Goal: Information Seeking & Learning: Compare options

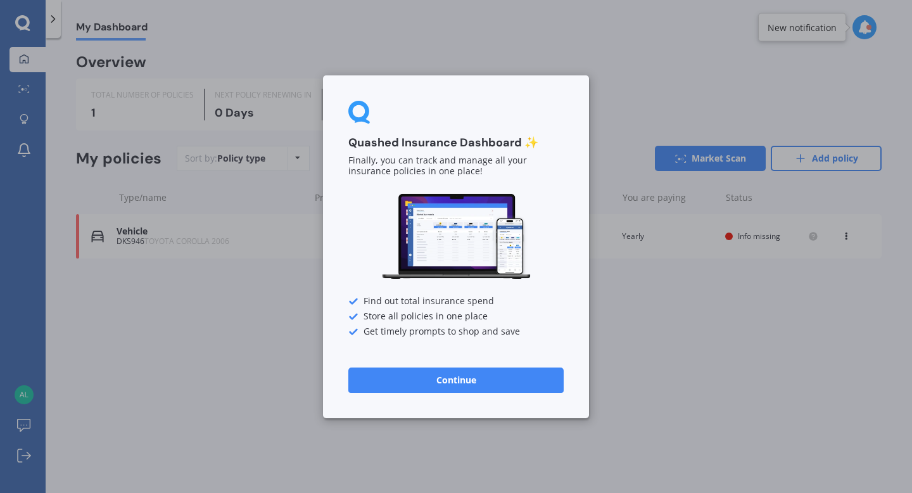
click at [449, 384] on button "Continue" at bounding box center [455, 379] width 215 height 25
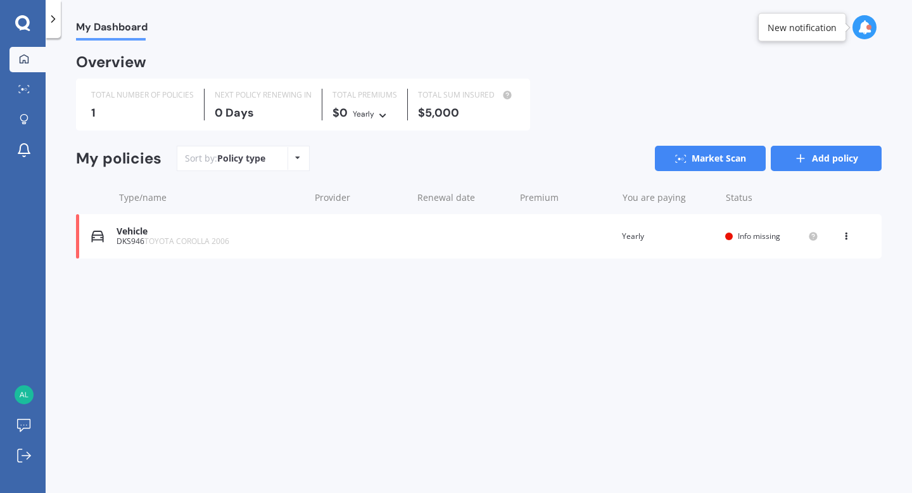
click at [845, 167] on link "Add policy" at bounding box center [826, 158] width 111 height 25
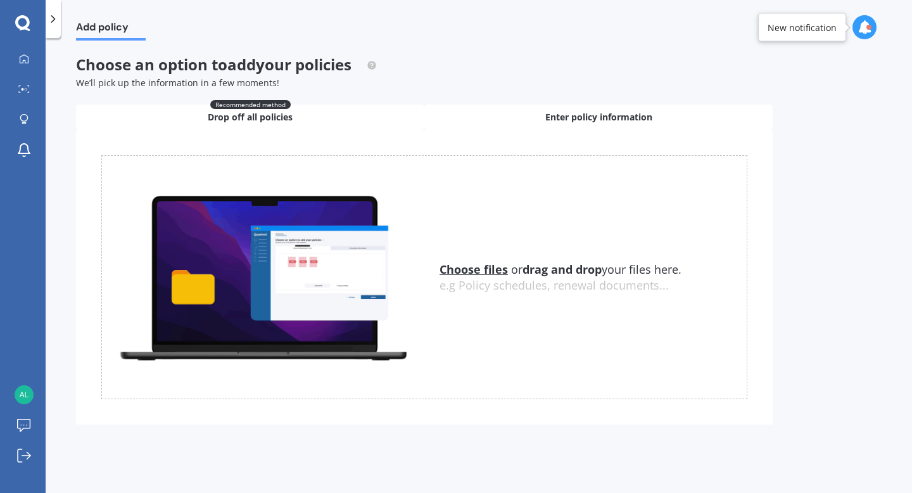
click at [542, 114] on div "Enter policy information" at bounding box center [599, 117] width 348 height 25
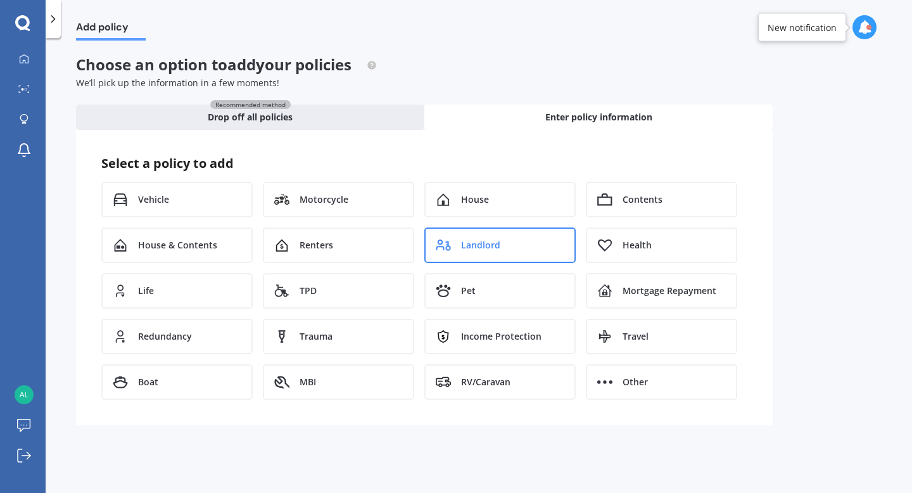
click at [480, 250] on span "Landlord" at bounding box center [480, 245] width 39 height 13
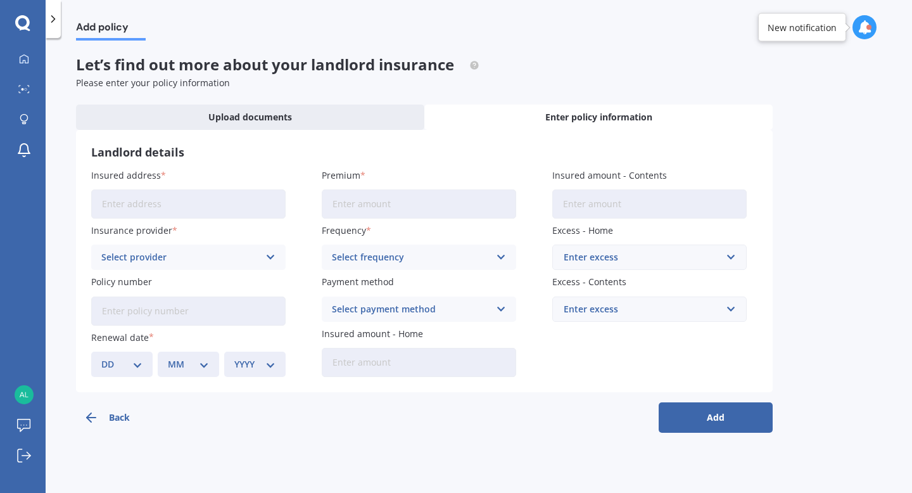
click at [260, 205] on input "Insured address" at bounding box center [188, 203] width 195 height 29
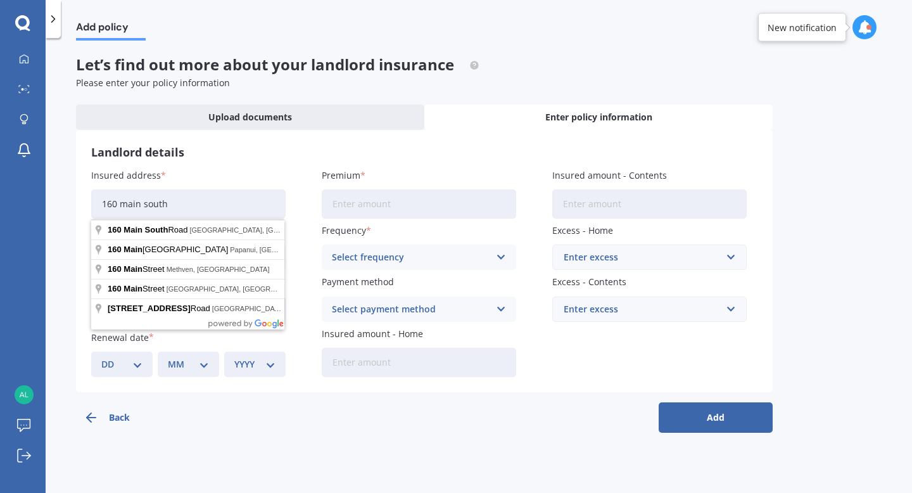
click at [201, 182] on label "Insured address" at bounding box center [185, 175] width 189 height 13
click at [201, 189] on input "160 main south" at bounding box center [188, 203] width 195 height 29
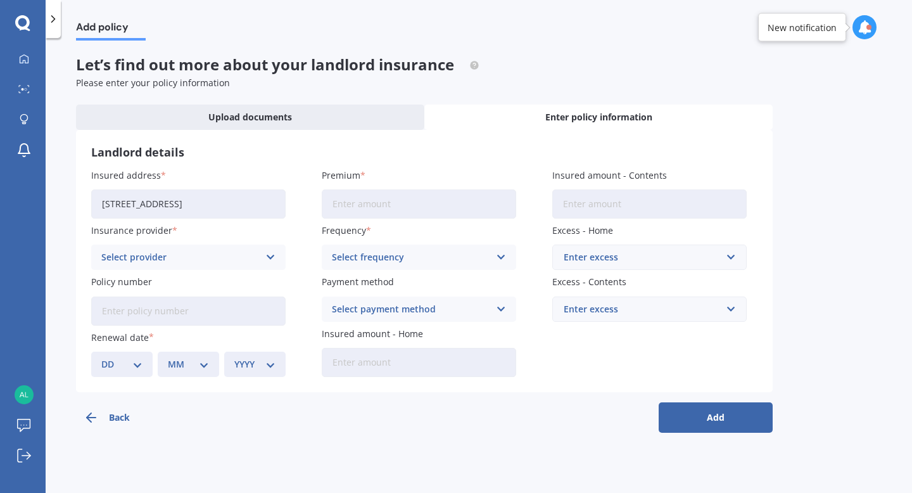
type input "[STREET_ADDRESS]"
click at [195, 269] on div "Select provider AA AMI AMP ANZ ASB Ando BNZ FMG Initio Kiwibank MAS NZI Other S…" at bounding box center [188, 257] width 195 height 25
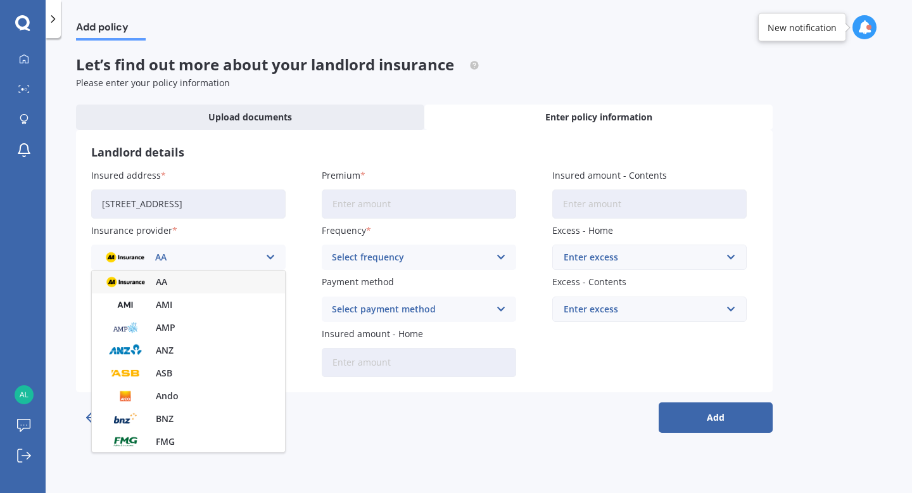
click at [190, 283] on div "AA" at bounding box center [188, 282] width 193 height 23
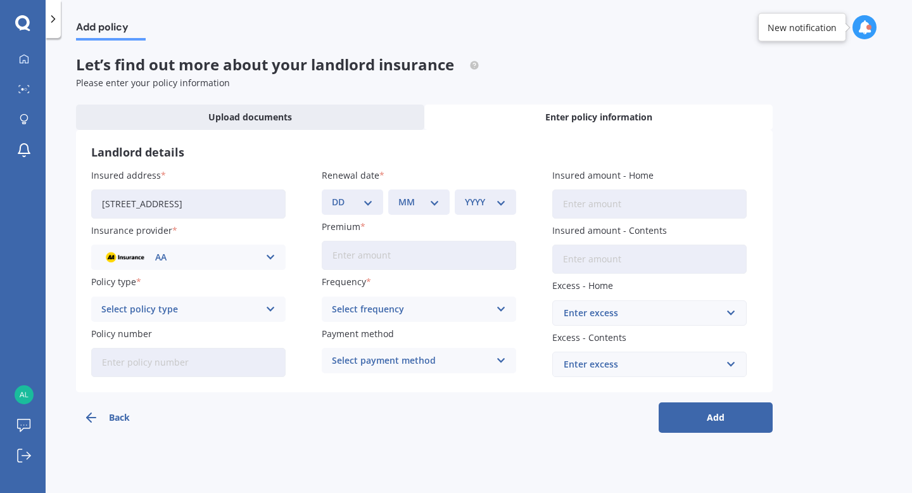
click at [180, 318] on div "Select policy type Landlord Insurance" at bounding box center [188, 309] width 195 height 25
click at [175, 336] on span "Landlord Insurance" at bounding box center [144, 333] width 84 height 9
click at [366, 205] on select "DD 01 02 03 04 05 06 07 08 09 10 11 12 13 14 15 16 17 18 19 20 21 22 23 24 25 2…" at bounding box center [352, 202] width 41 height 14
select select "04"
click at [420, 197] on select "MM 01 02 03 04 05 06 07 08 09 10 11 12" at bounding box center [419, 202] width 41 height 14
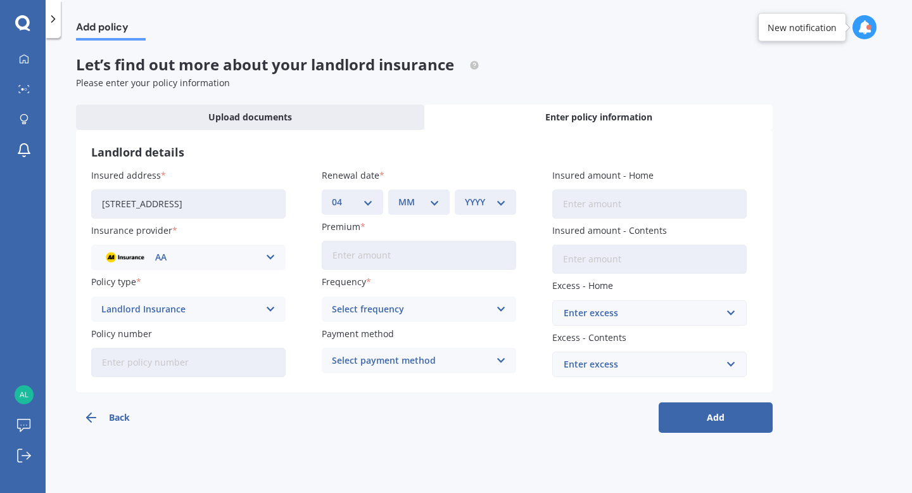
select select "12"
click at [485, 206] on select "YYYY 2027 2026 2025 2024 2023 2022 2021 2020 2019 2018 2017 2016 2015 2014 2013…" at bounding box center [485, 202] width 41 height 14
select select "2025"
click at [366, 262] on input "Premium" at bounding box center [419, 255] width 195 height 29
type input "$1,682.90"
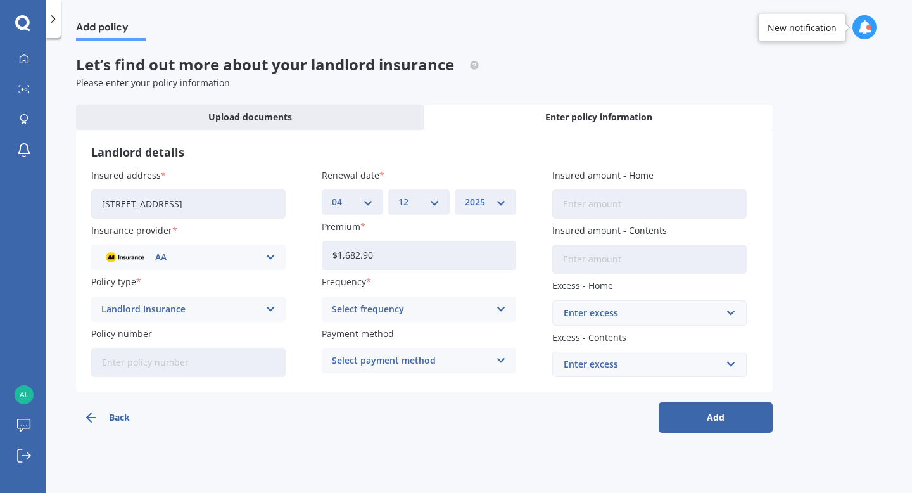
click at [420, 312] on div "Select frequency" at bounding box center [411, 309] width 158 height 14
click at [386, 342] on div "Yearly" at bounding box center [418, 333] width 193 height 23
click at [411, 357] on div "Select payment method" at bounding box center [411, 361] width 158 height 14
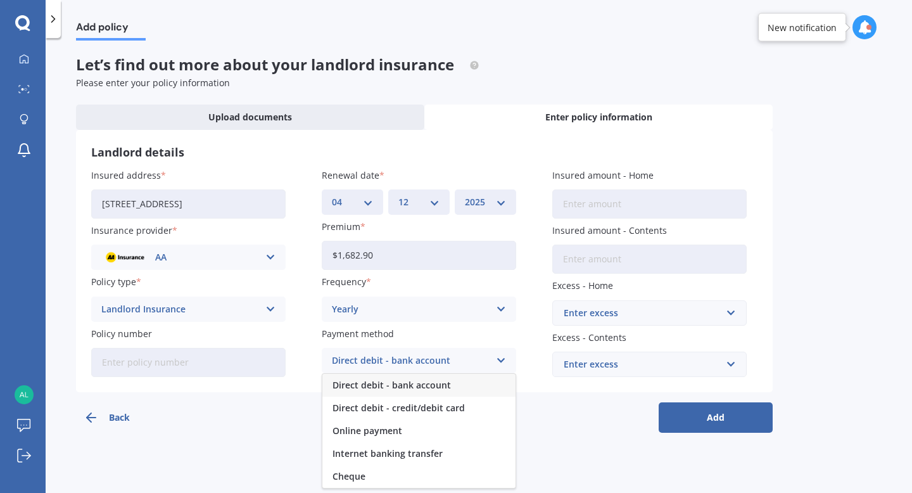
click at [491, 335] on label "Payment method" at bounding box center [416, 333] width 189 height 13
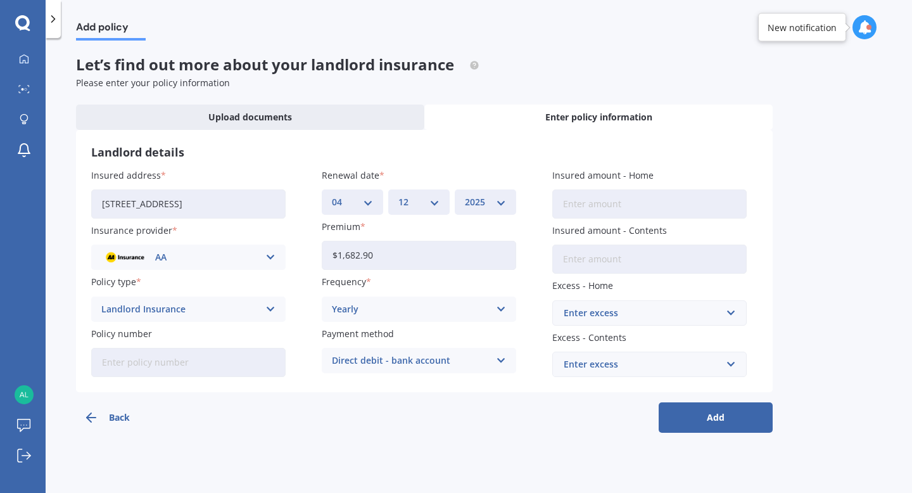
click at [571, 210] on input "Insured amount - Home" at bounding box center [649, 203] width 195 height 29
type input "$534,900"
click at [568, 254] on input "Insured amount - Contents" at bounding box center [649, 259] width 195 height 29
type input "$14,000"
click at [577, 308] on div "Enter excess" at bounding box center [642, 313] width 156 height 14
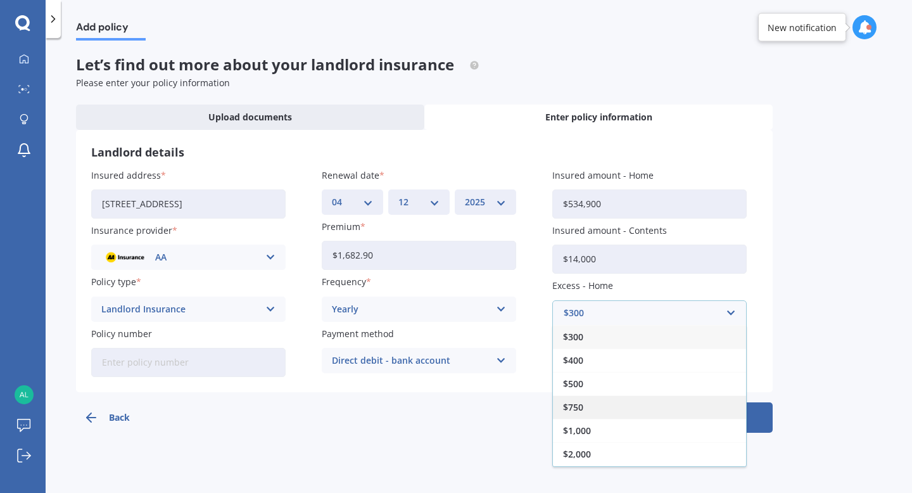
click at [589, 405] on div "$750" at bounding box center [649, 406] width 193 height 23
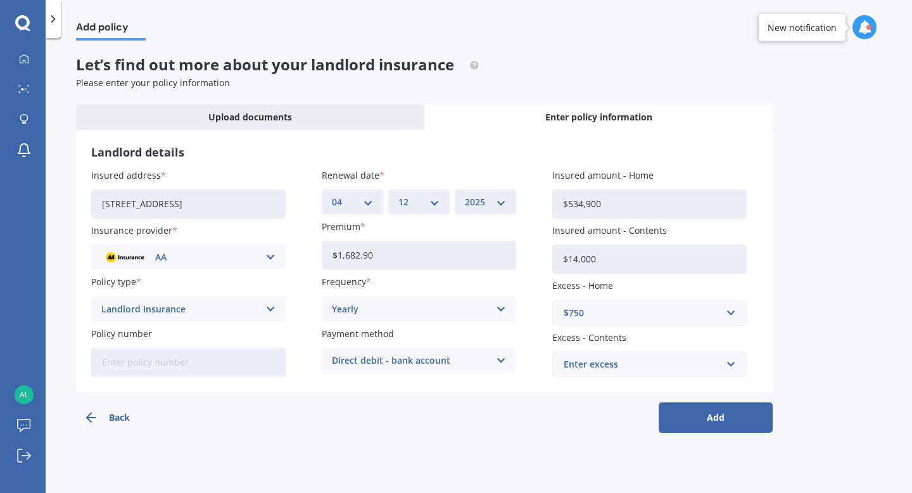
click at [595, 366] on div "Enter excess" at bounding box center [642, 364] width 156 height 14
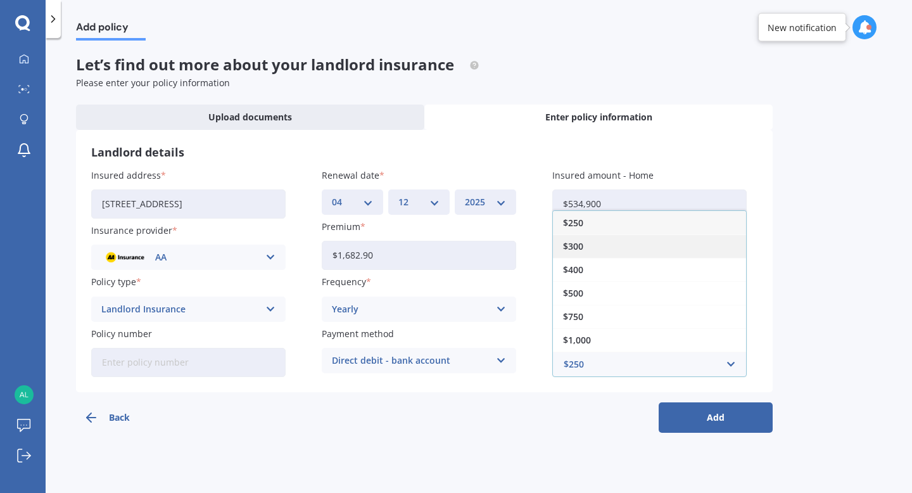
click at [600, 245] on div "$300" at bounding box center [649, 245] width 193 height 23
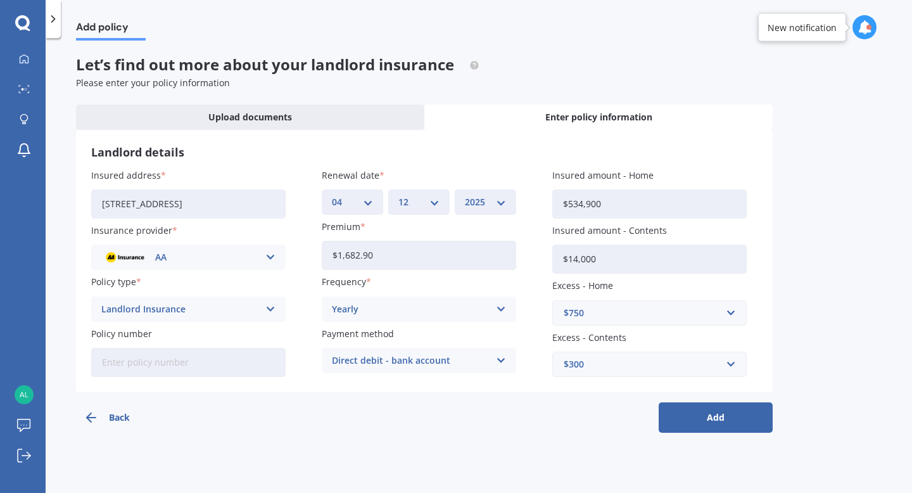
click at [772, 268] on div "Landlord details Insured address [STREET_ADDRESS] Insurance provider AA AA AMI …" at bounding box center [424, 261] width 697 height 262
click at [712, 426] on button "Add" at bounding box center [716, 417] width 114 height 30
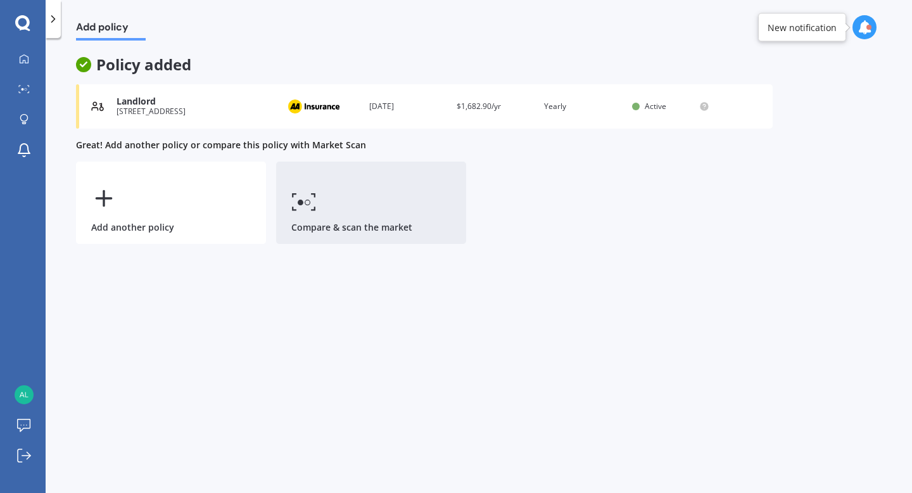
click at [369, 203] on link "Compare & scan the market" at bounding box center [371, 203] width 190 height 82
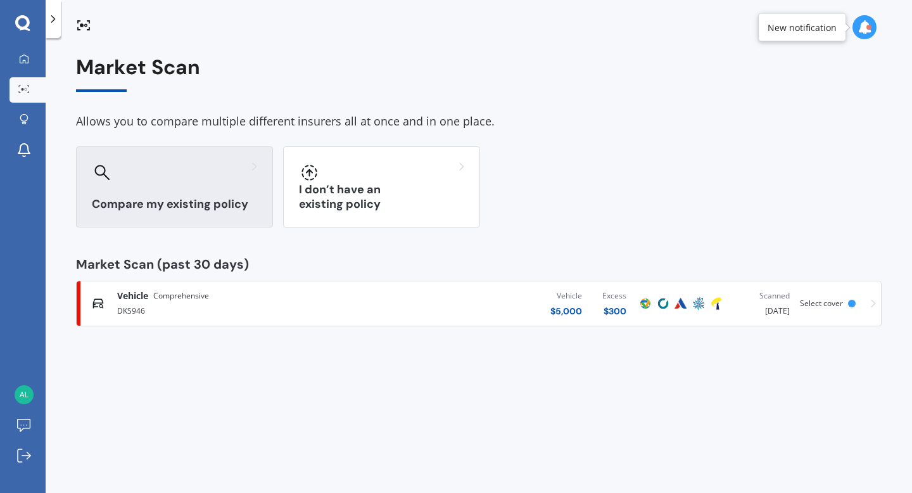
click at [231, 176] on div at bounding box center [174, 172] width 165 height 20
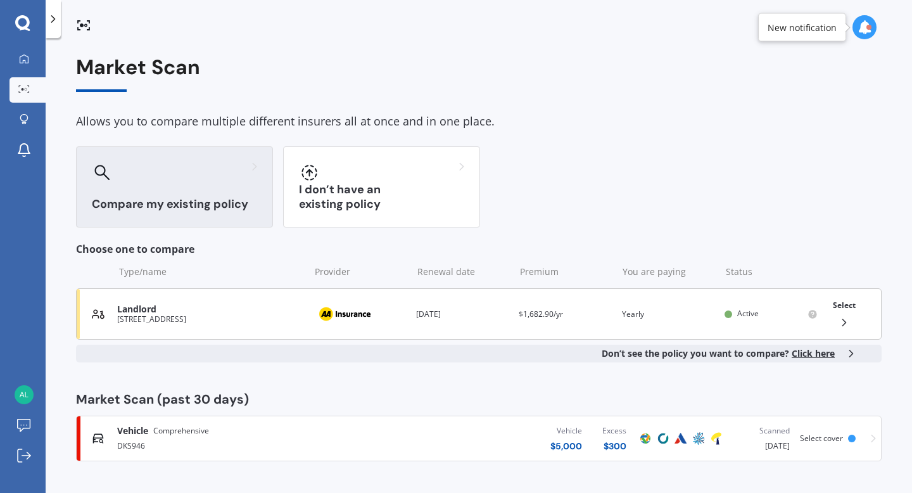
click at [208, 295] on div "Landlord [STREET_ADDRESS] Provider Renewal date [DATE] Premium $1,682.90/yr You…" at bounding box center [479, 313] width 806 height 51
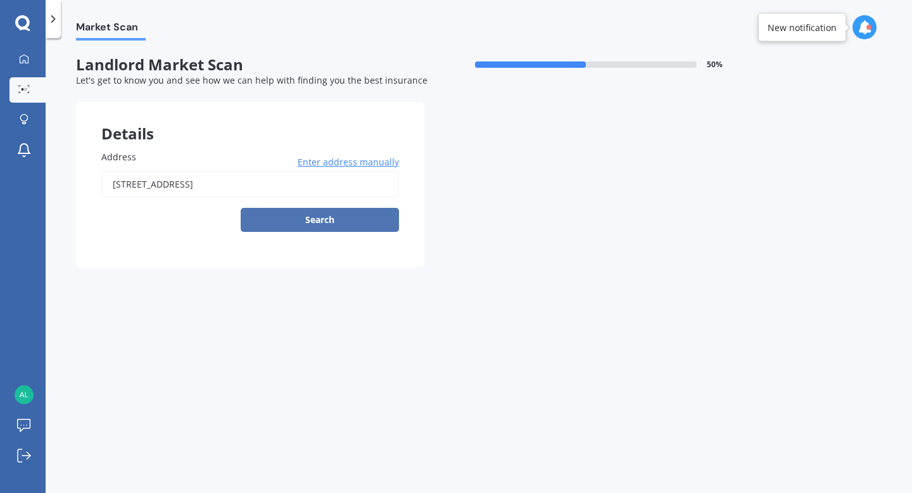
click at [301, 222] on button "Search" at bounding box center [320, 220] width 158 height 24
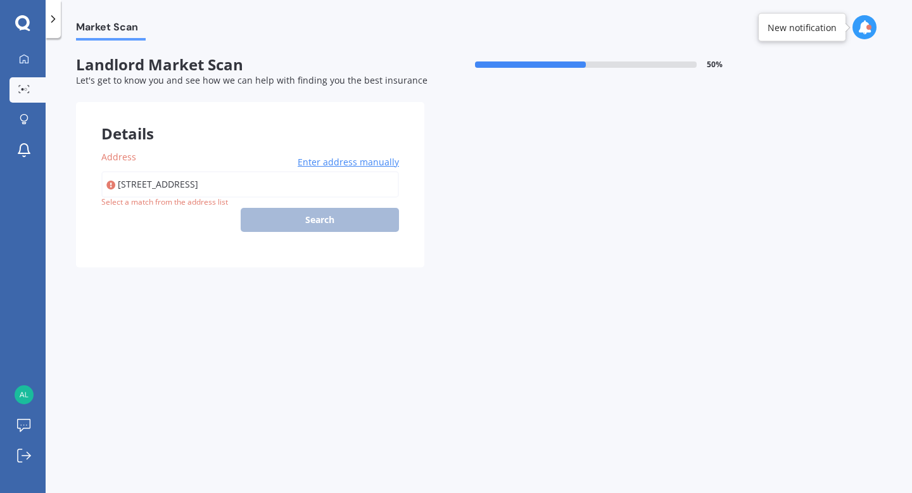
type input "[STREET_ADDRESS]"
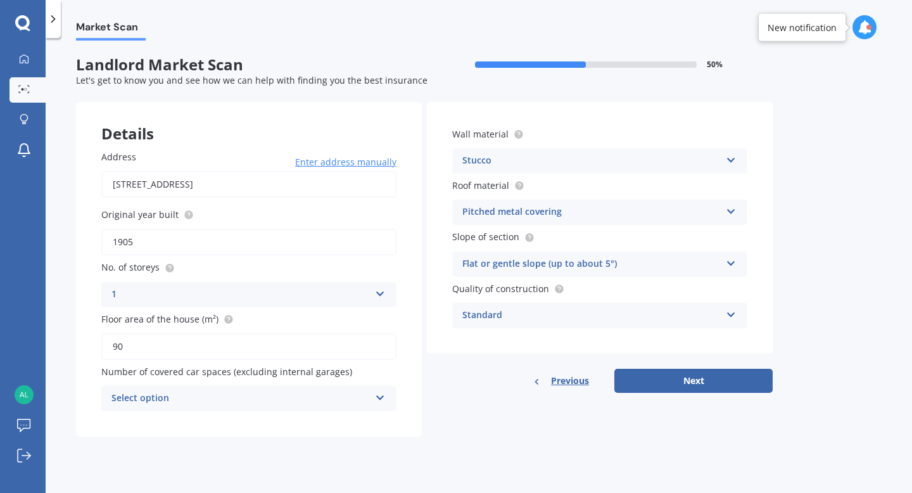
click at [352, 401] on div "Select option" at bounding box center [241, 398] width 259 height 15
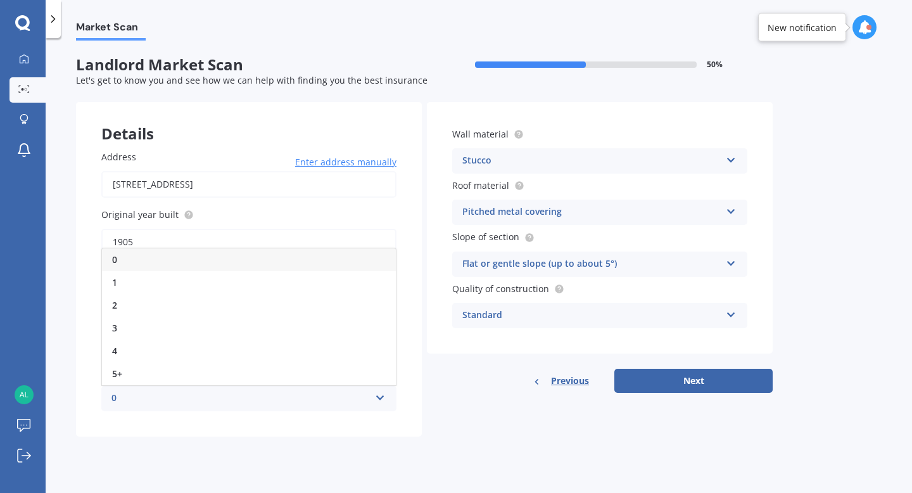
click at [352, 401] on div "0" at bounding box center [241, 398] width 259 height 15
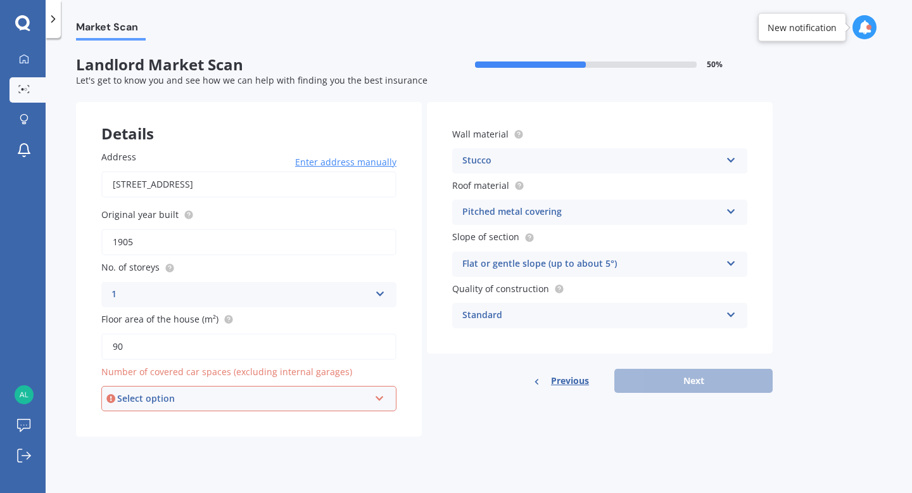
click at [352, 401] on div "Select option" at bounding box center [243, 399] width 252 height 14
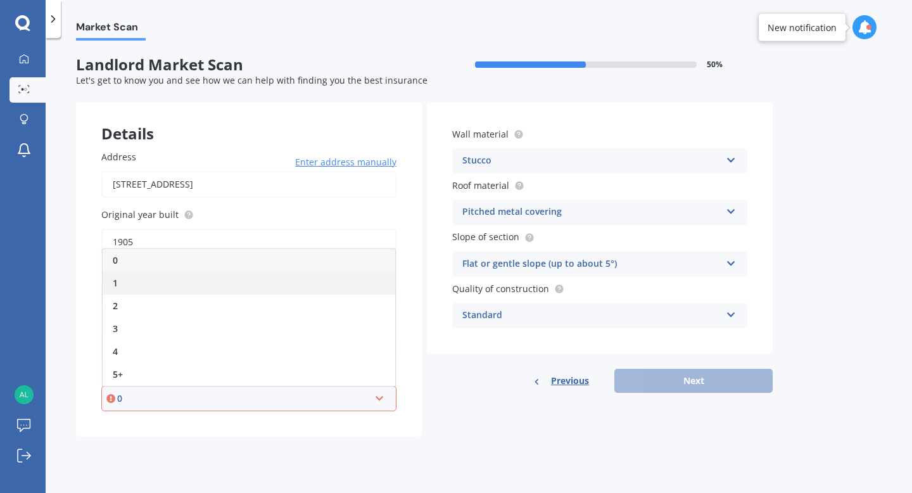
click at [302, 283] on div "1" at bounding box center [249, 283] width 293 height 23
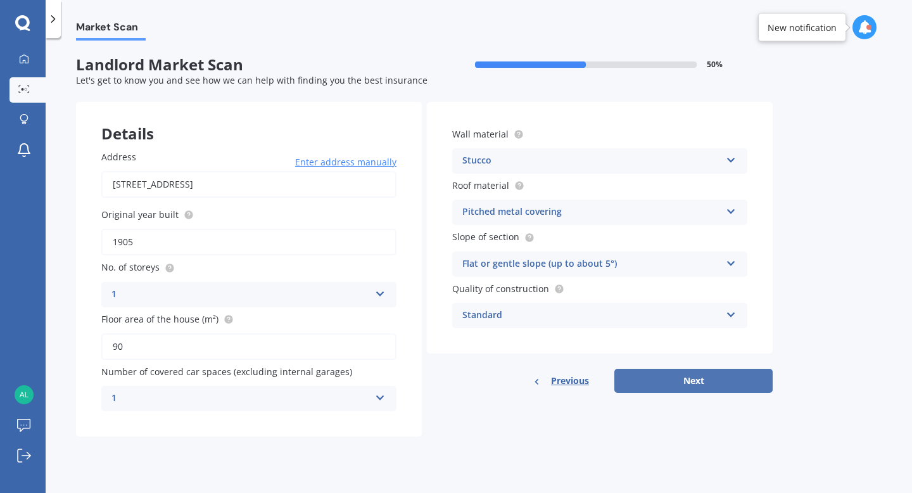
click at [657, 386] on button "Next" at bounding box center [694, 381] width 158 height 24
select select "02"
select select "10"
select select "1994"
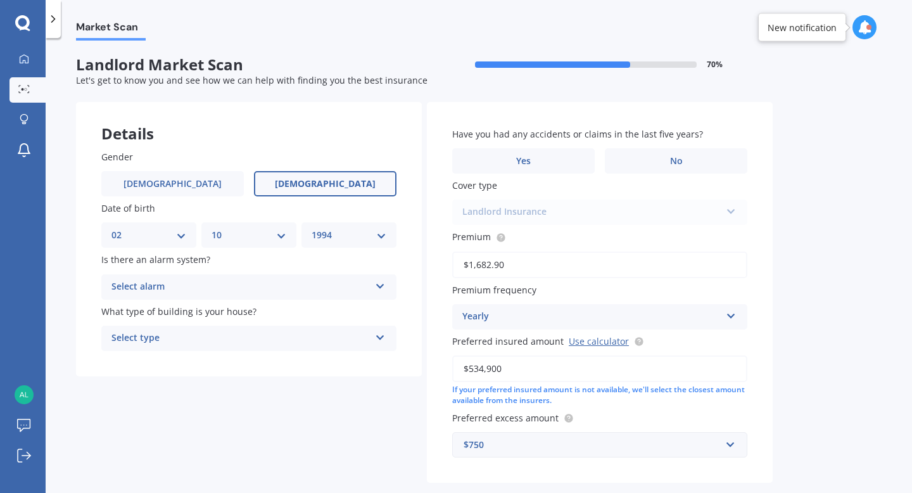
click at [336, 279] on div "Select alarm Yes, monitored Yes, not monitored No" at bounding box center [248, 286] width 295 height 25
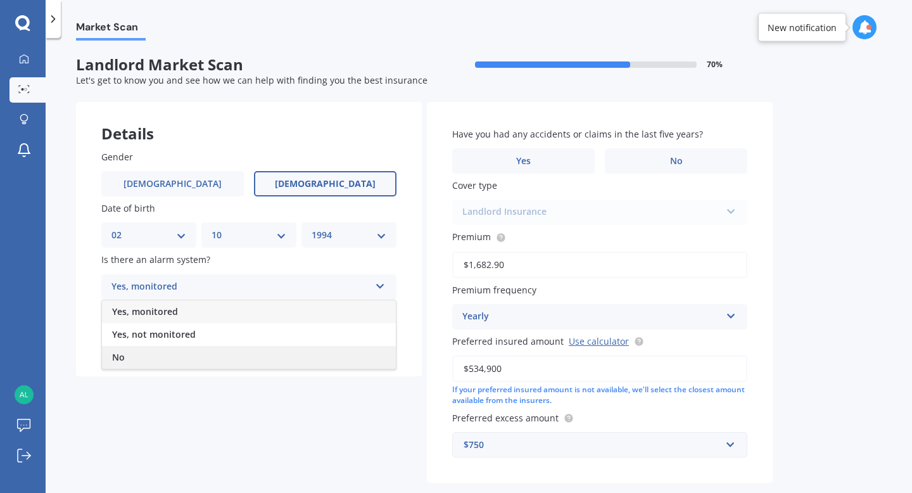
click at [225, 350] on div "No" at bounding box center [249, 357] width 294 height 23
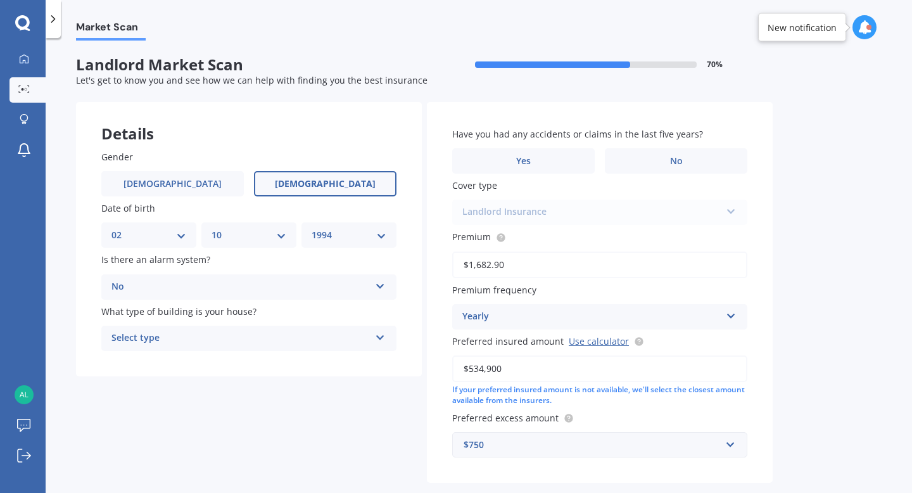
click at [245, 340] on div "Select type" at bounding box center [241, 338] width 259 height 15
click at [221, 368] on div "Freestanding" at bounding box center [249, 363] width 294 height 23
click at [675, 158] on span "No" at bounding box center [676, 161] width 13 height 11
click at [0, 0] on input "No" at bounding box center [0, 0] width 0 height 0
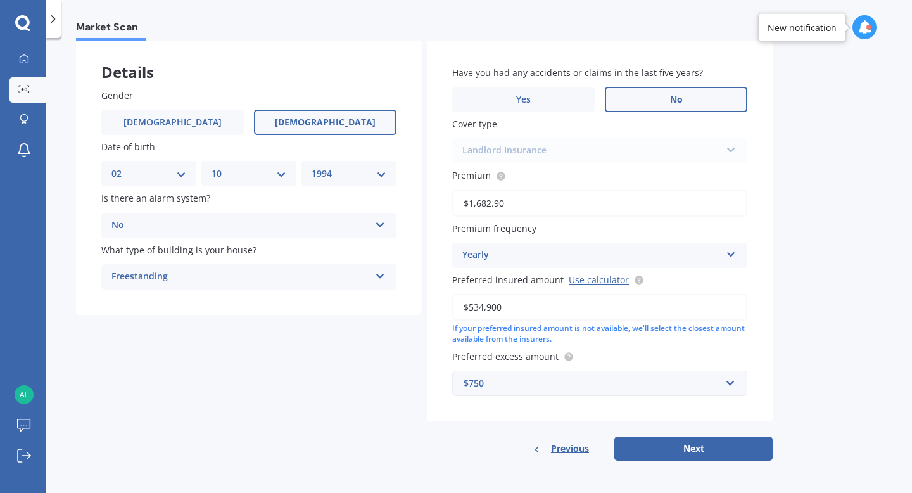
scroll to position [64, 0]
click at [671, 440] on button "Next" at bounding box center [694, 448] width 158 height 24
select select "02"
select select "10"
select select "1994"
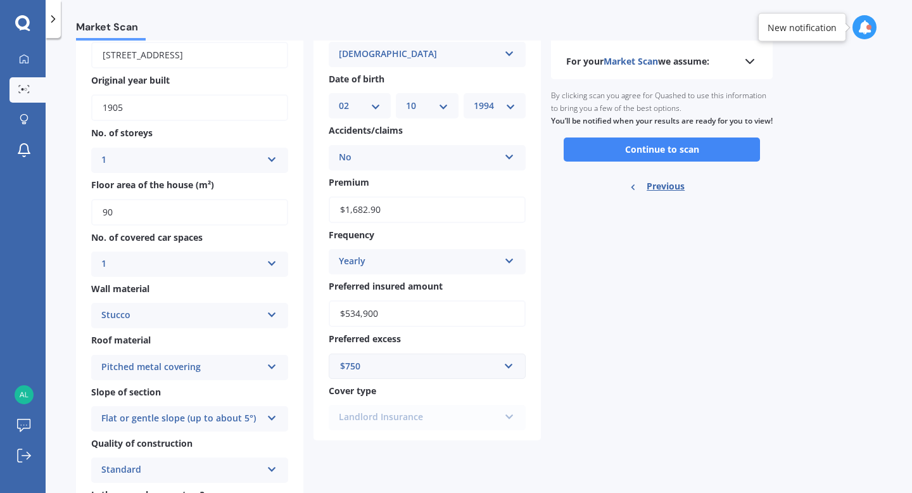
scroll to position [0, 0]
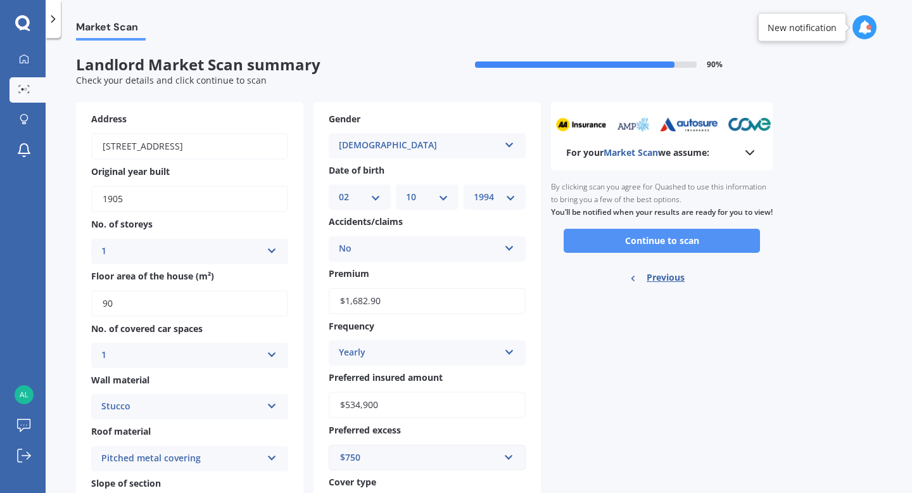
click at [679, 253] on button "Continue to scan" at bounding box center [662, 241] width 196 height 24
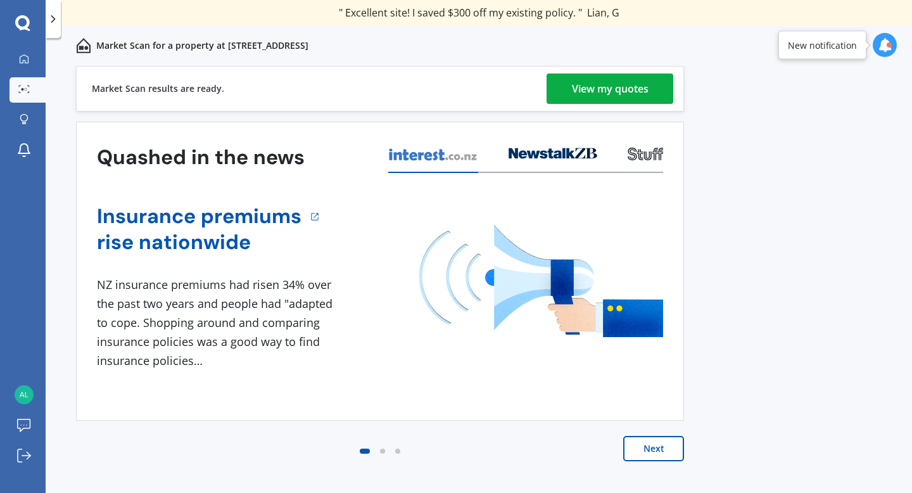
click at [591, 95] on div "View my quotes" at bounding box center [610, 88] width 77 height 30
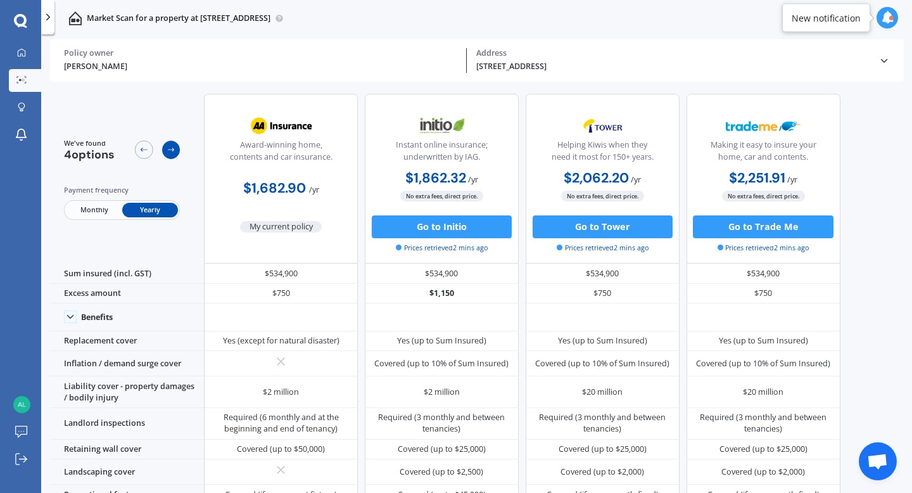
click at [170, 150] on icon at bounding box center [171, 149] width 9 height 9
